Goal: Browse casually

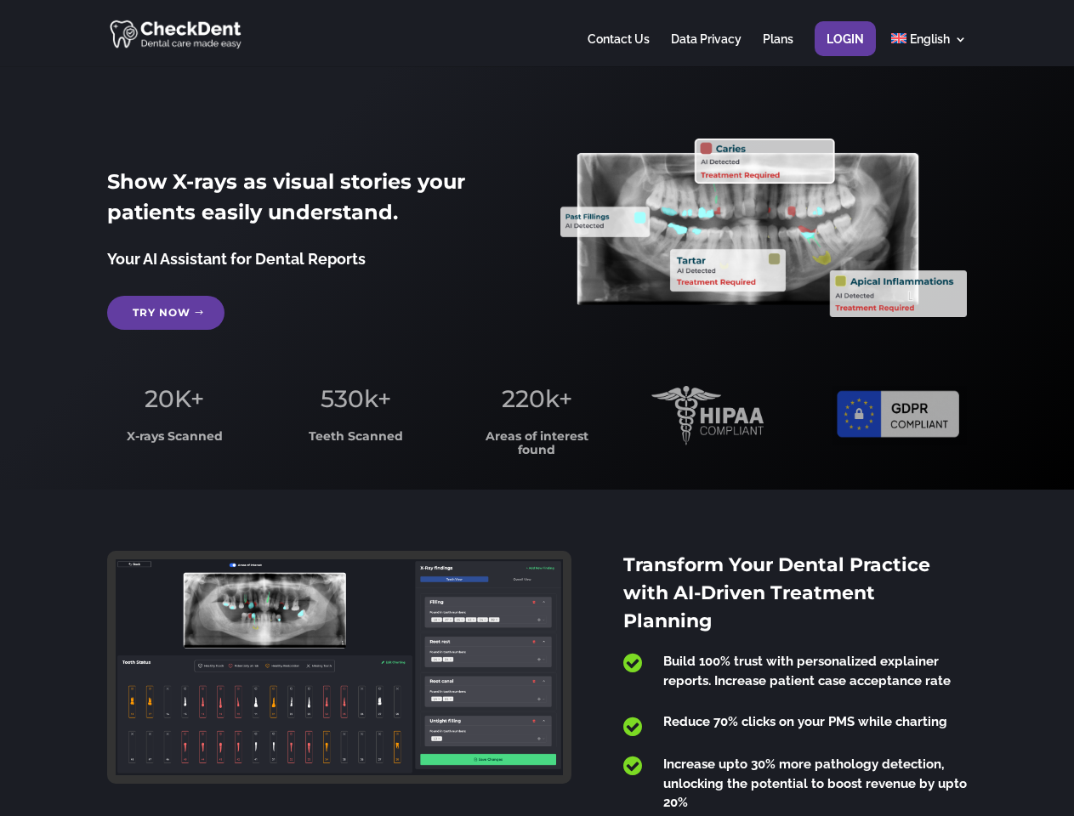
click at [537, 408] on span "220k+" at bounding box center [537, 398] width 71 height 29
click at [537, 33] on div at bounding box center [536, 33] width 859 height 66
click at [537, 408] on span "220k+" at bounding box center [537, 398] width 71 height 29
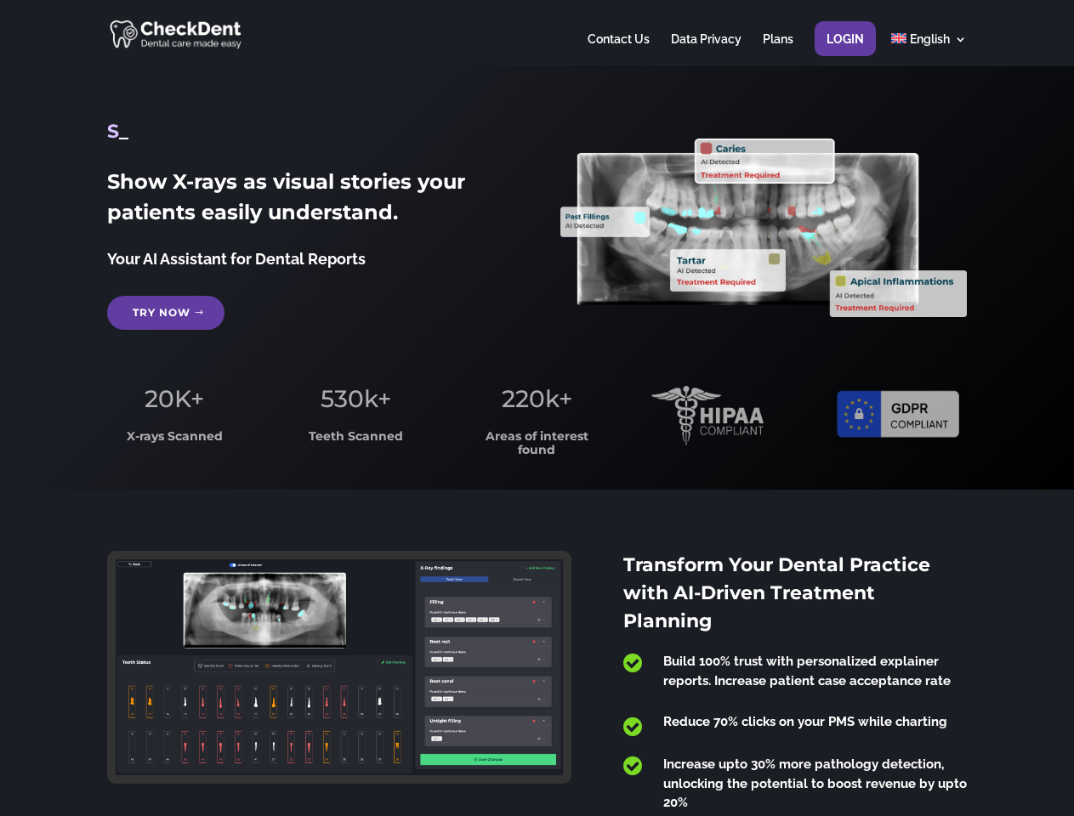
click at [537, 33] on div at bounding box center [536, 33] width 859 height 66
